Goal: Task Accomplishment & Management: Manage account settings

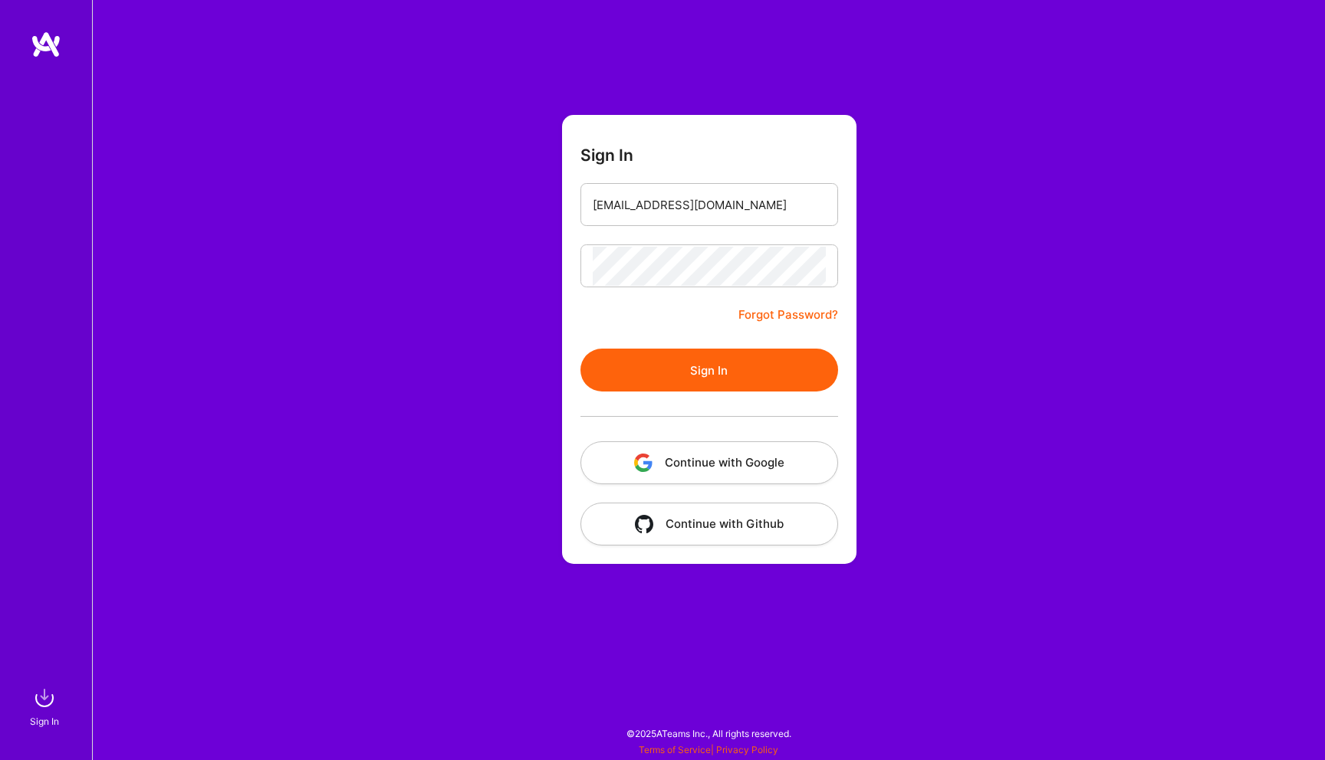
click at [714, 362] on button "Sign In" at bounding box center [709, 370] width 258 height 43
click at [544, 264] on div "Sign In [EMAIL_ADDRESS][DOMAIN_NAME] Forgot Password? Sign In Continue with Goo…" at bounding box center [708, 380] width 1233 height 760
click at [580, 349] on button "Sign In" at bounding box center [709, 370] width 258 height 43
click at [547, 269] on div "Sign In [EMAIL_ADDRESS][DOMAIN_NAME] Forgot Password? Sign In Continue with Goo…" at bounding box center [708, 380] width 1233 height 760
click at [580, 349] on button "Sign In" at bounding box center [709, 370] width 258 height 43
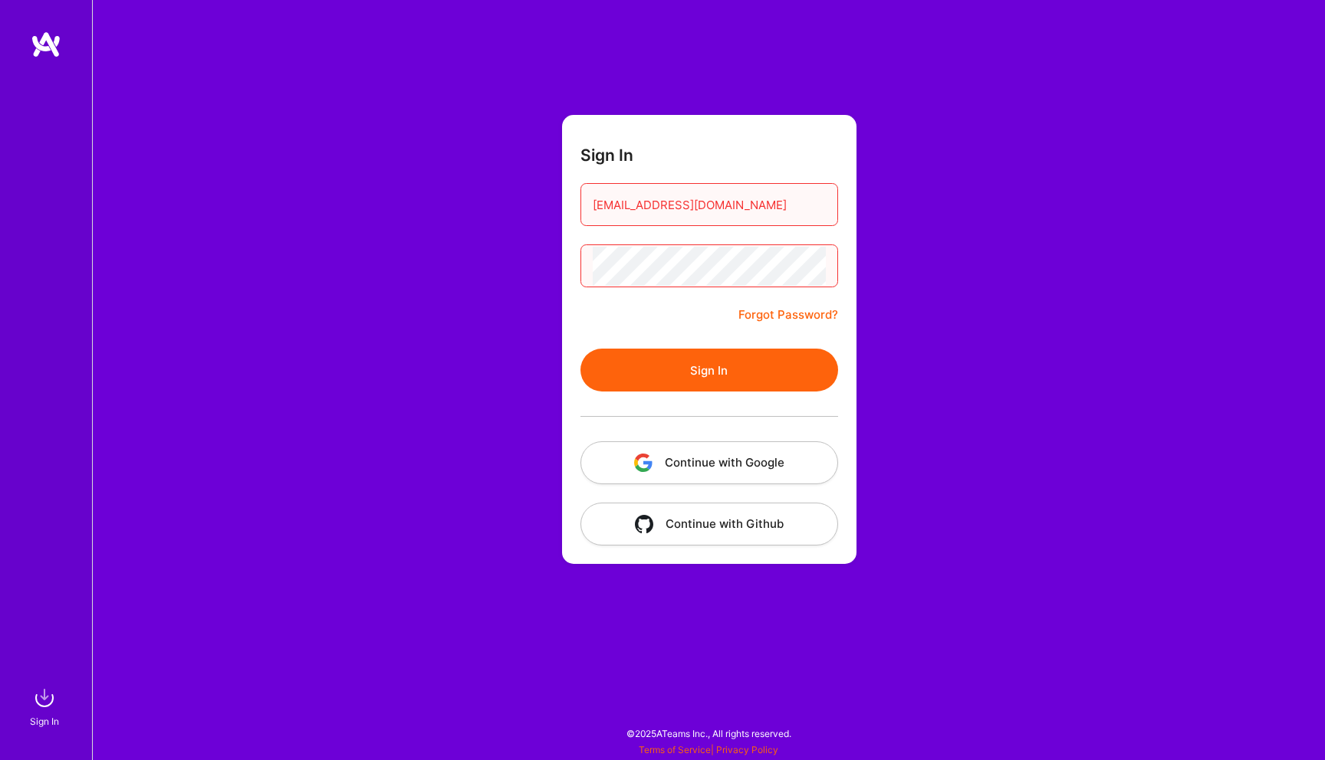
click at [527, 268] on div "Sign In [EMAIL_ADDRESS][DOMAIN_NAME] Forgot Password? Sign In Continue with Goo…" at bounding box center [708, 380] width 1233 height 760
click at [580, 349] on button "Sign In" at bounding box center [709, 370] width 258 height 43
